Goal: Find contact information: Find contact information

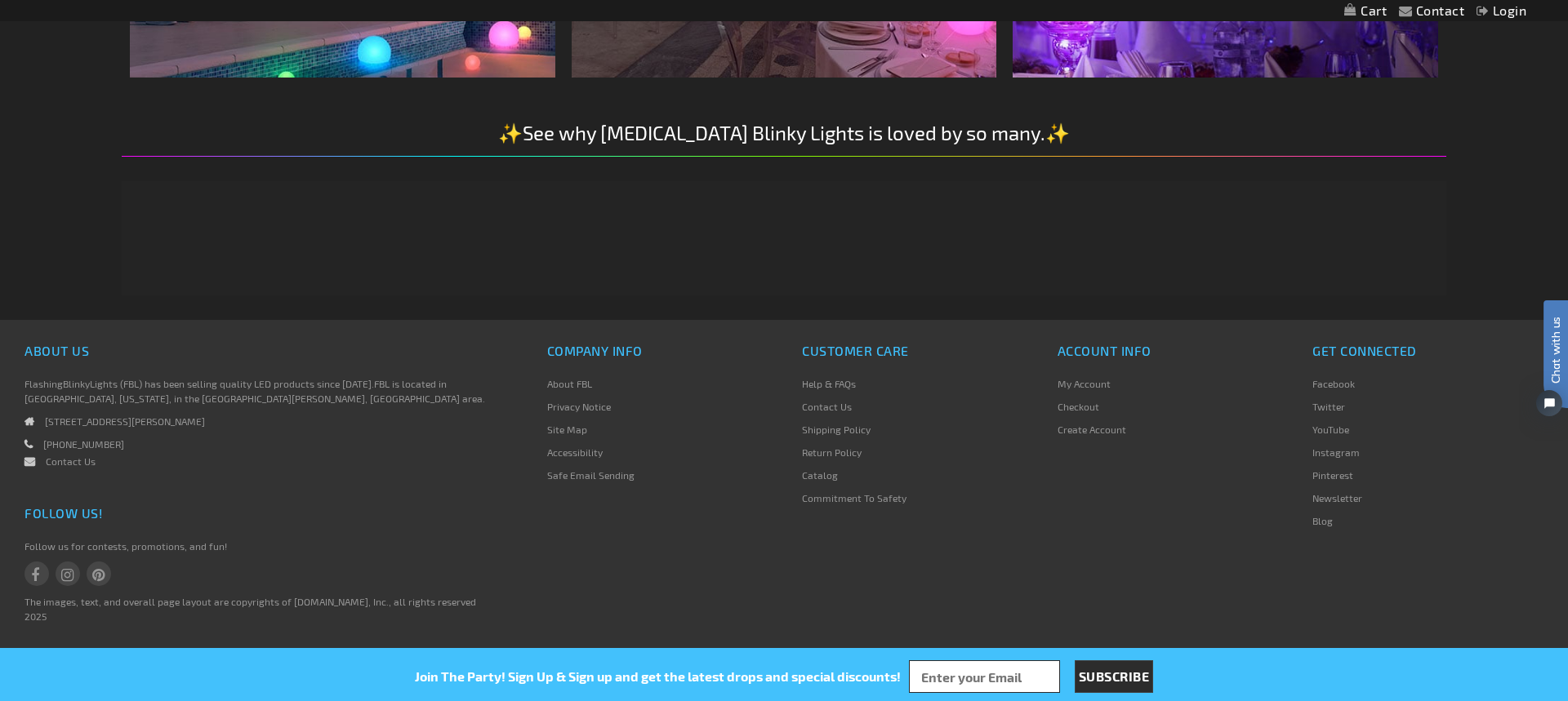
scroll to position [3022, 0]
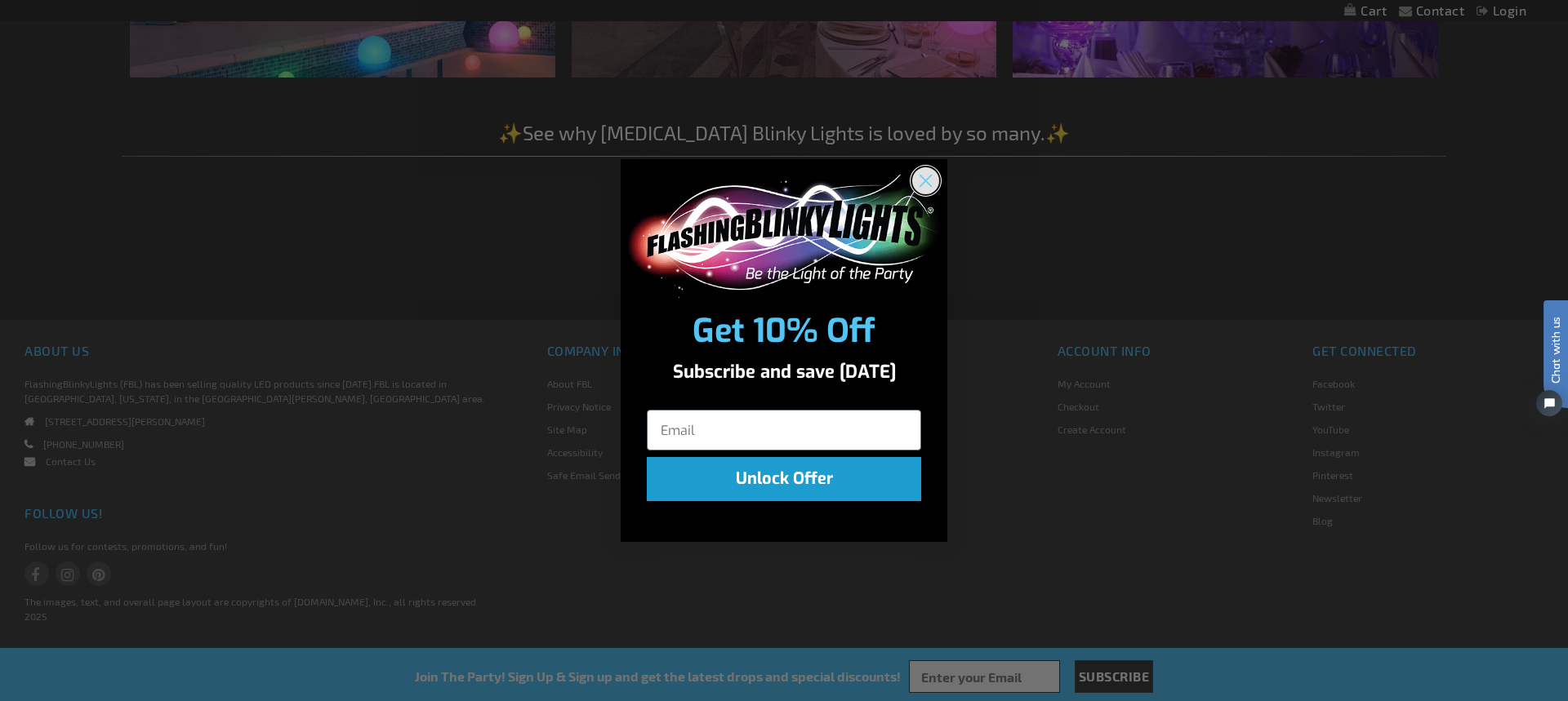
click at [917, 191] on icon "Close dialog" at bounding box center [925, 181] width 29 height 29
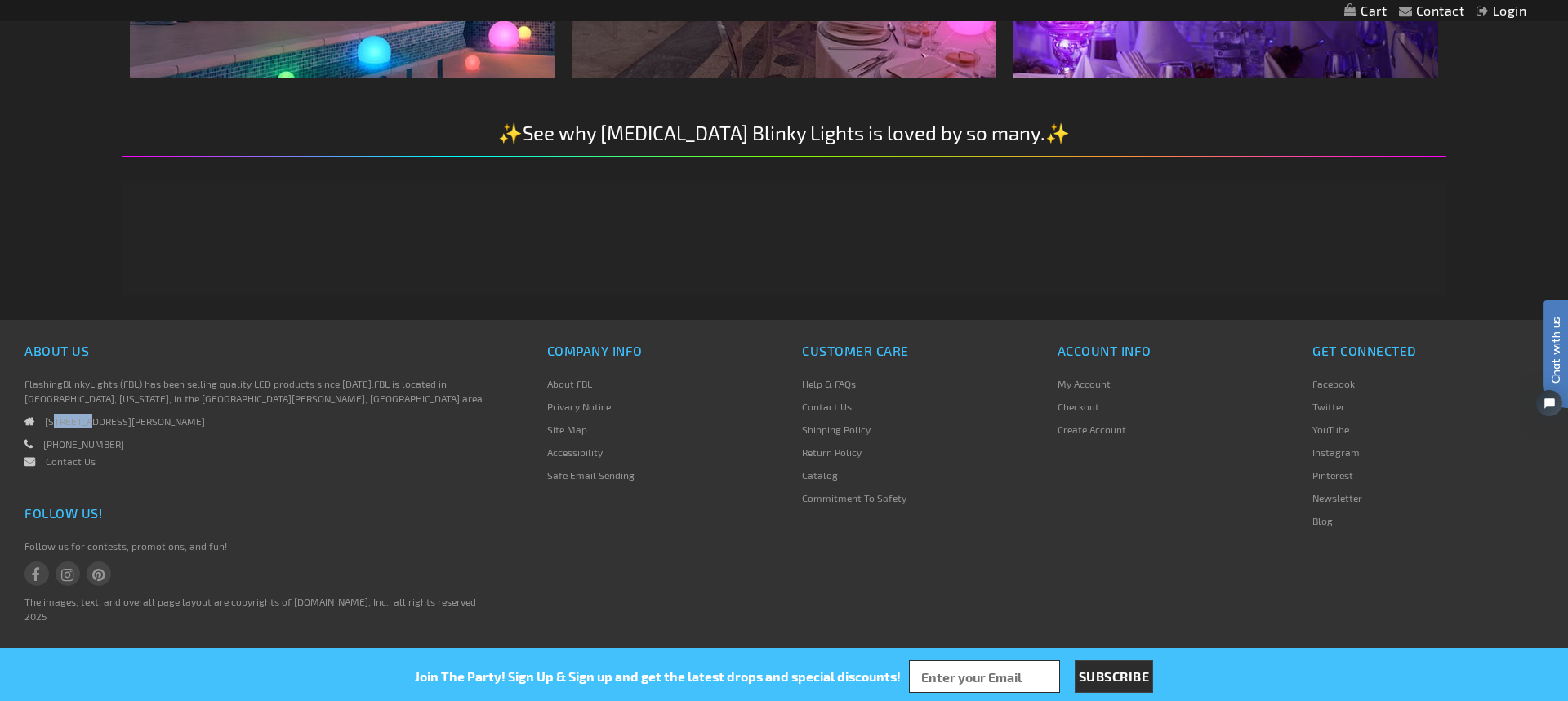
drag, startPoint x: 224, startPoint y: 423, endPoint x: 133, endPoint y: 430, distance: 91.3
click at [72, 424] on li "[STREET_ADDRESS][PERSON_NAME]" at bounding box center [261, 425] width 473 height 23
drag, startPoint x: 194, startPoint y: 429, endPoint x: 217, endPoint y: 421, distance: 24.4
click at [197, 429] on li "[STREET_ADDRESS][PERSON_NAME]" at bounding box center [261, 425] width 473 height 23
drag, startPoint x: 223, startPoint y: 422, endPoint x: 48, endPoint y: 427, distance: 175.1
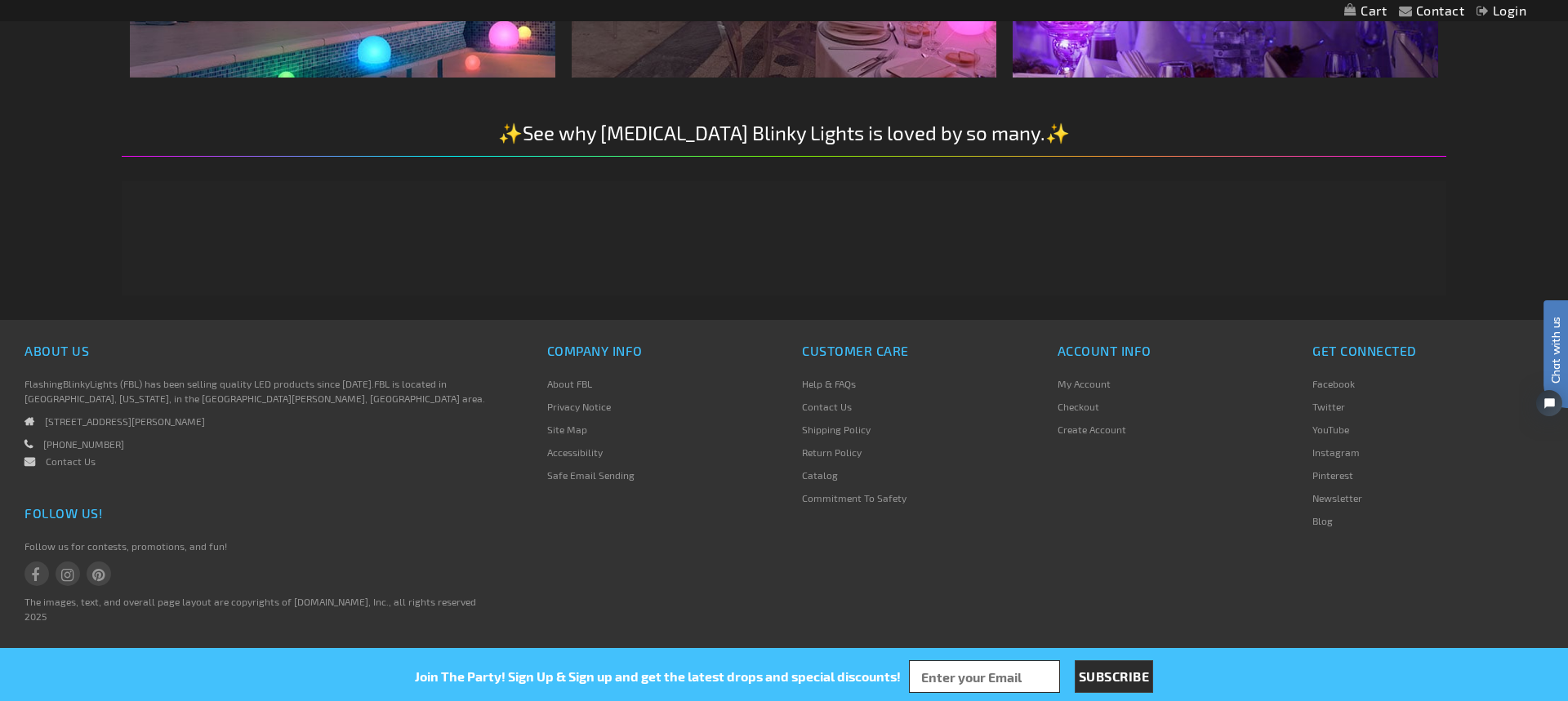
click at [47, 427] on li "[STREET_ADDRESS][PERSON_NAME]" at bounding box center [261, 425] width 473 height 23
click at [59, 424] on li "[STREET_ADDRESS][PERSON_NAME]" at bounding box center [261, 425] width 473 height 23
